Goal: Task Accomplishment & Management: Use online tool/utility

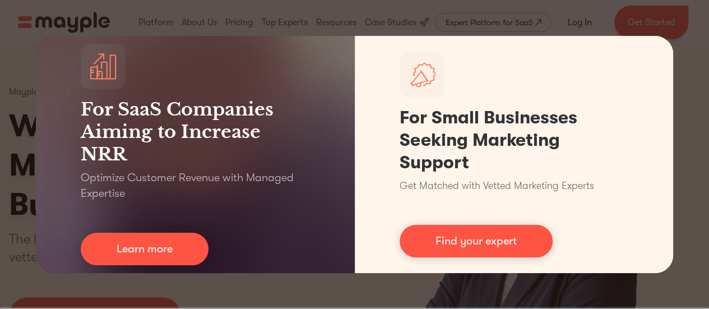
click at [679, 45] on div "For SaaS Companies Aiming to Increase NRR Optimize Customer Revenue with Manage…" at bounding box center [354, 154] width 709 height 309
click at [27, 110] on div "For SaaS Companies Aiming to Increase NRR Optimize Customer Revenue with Manage…" at bounding box center [354, 154] width 709 height 309
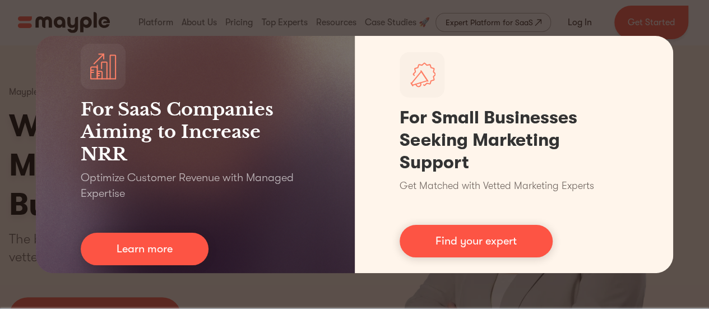
click at [27, 110] on div "For SaaS Companies Aiming to Increase NRR Optimize Customer Revenue with Manage…" at bounding box center [354, 154] width 709 height 309
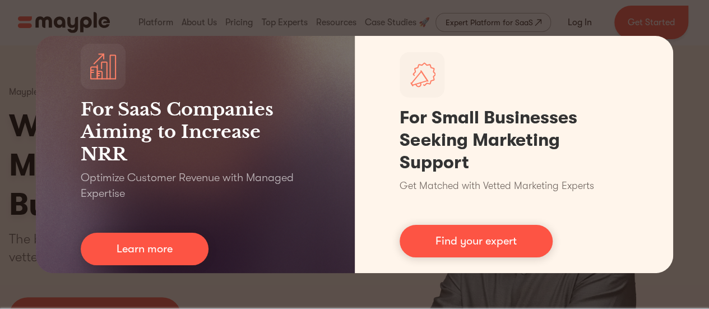
click at [668, 13] on div "For SaaS Companies Aiming to Increase NRR Optimize Customer Revenue with Manage…" at bounding box center [354, 154] width 709 height 309
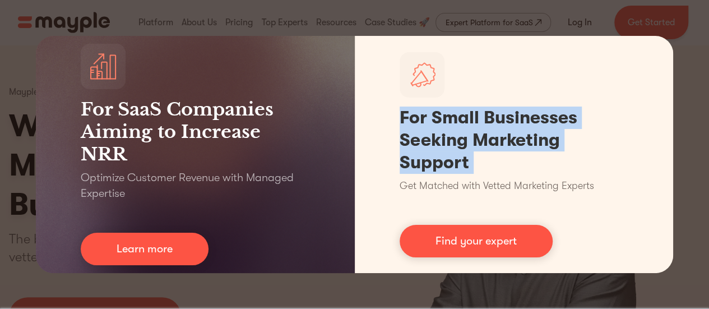
click at [668, 13] on div "For SaaS Companies Aiming to Increase NRR Optimize Customer Revenue with Manage…" at bounding box center [354, 154] width 709 height 309
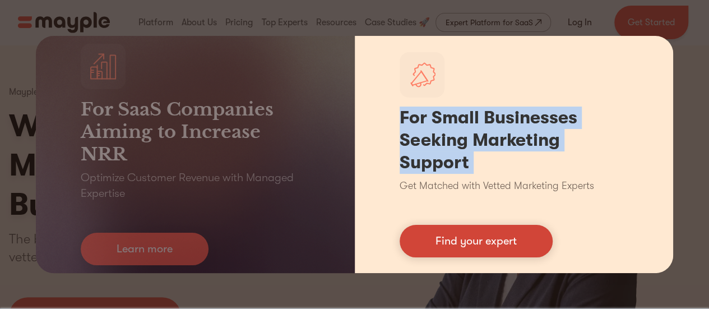
click at [489, 248] on link "Find your expert" at bounding box center [475, 241] width 153 height 32
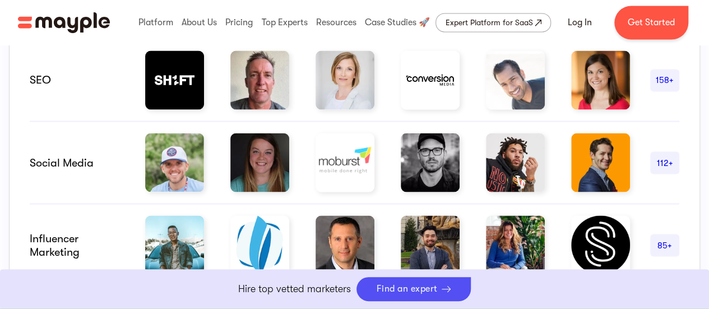
scroll to position [996, 0]
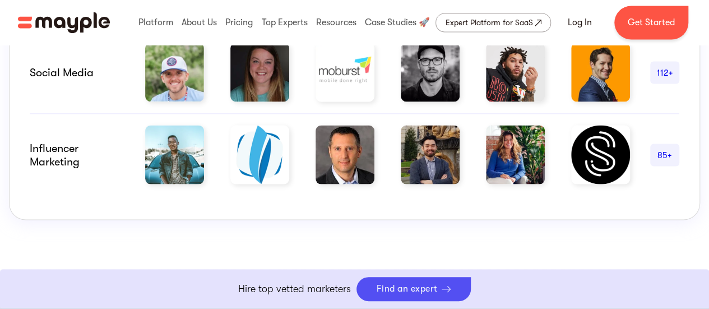
click at [94, 171] on div "Influencer marketing 85+" at bounding box center [354, 149] width 649 height 70
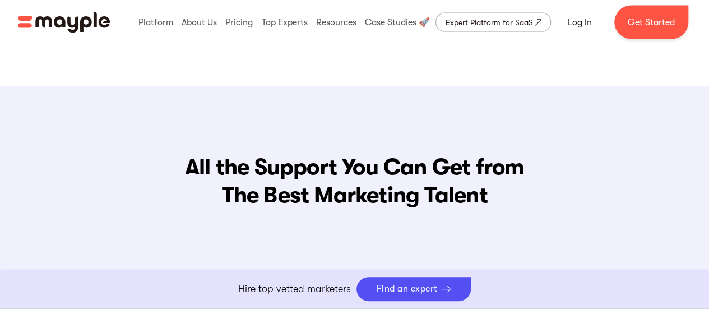
scroll to position [1209, 0]
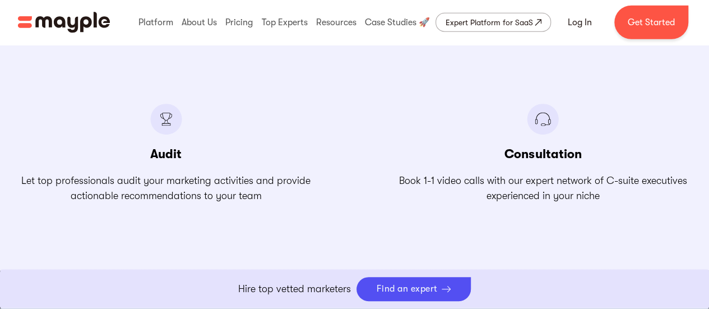
scroll to position [1701, 0]
